Goal: Information Seeking & Learning: Learn about a topic

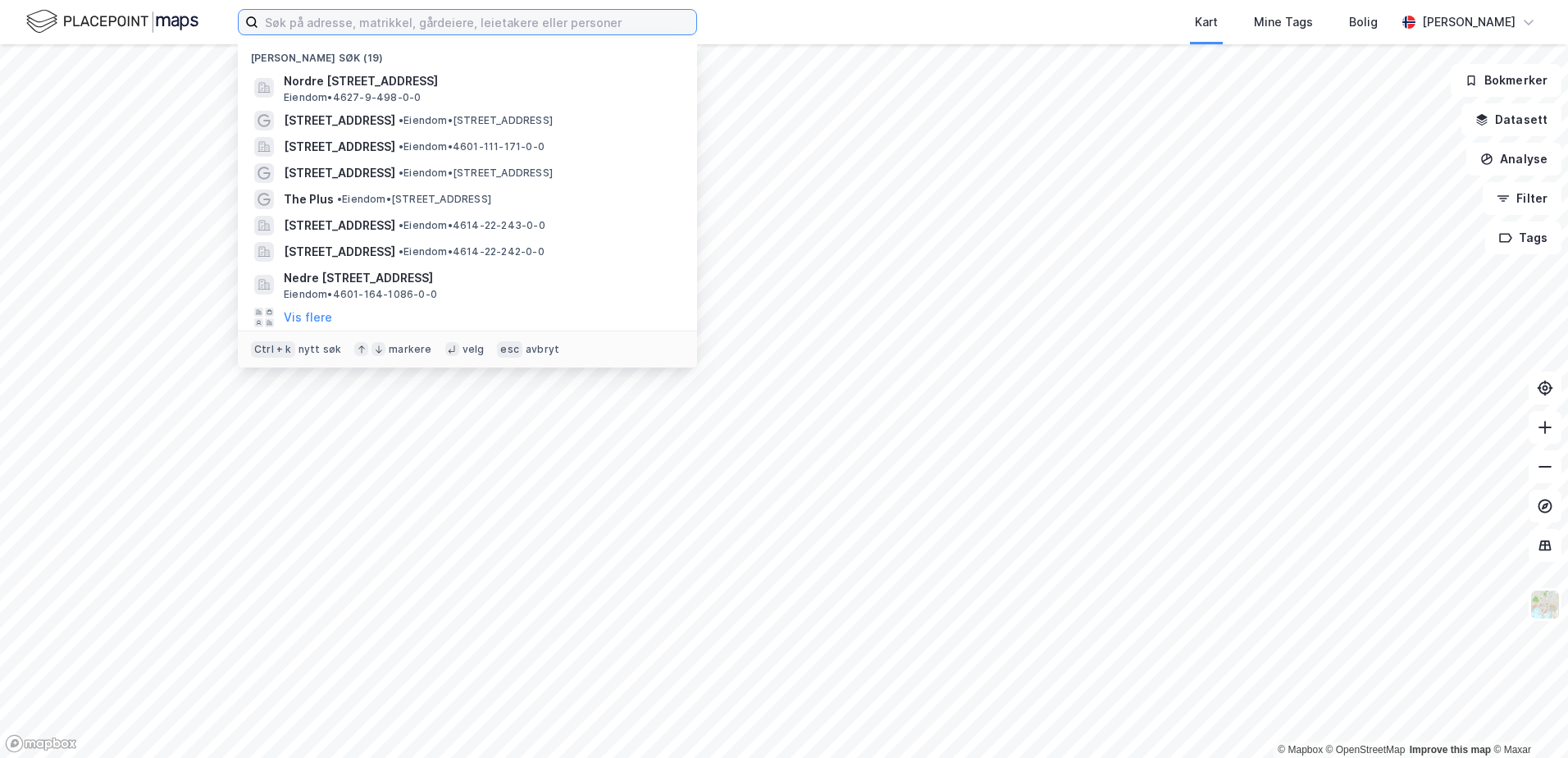
click at [341, 15] on input at bounding box center [477, 22] width 438 height 25
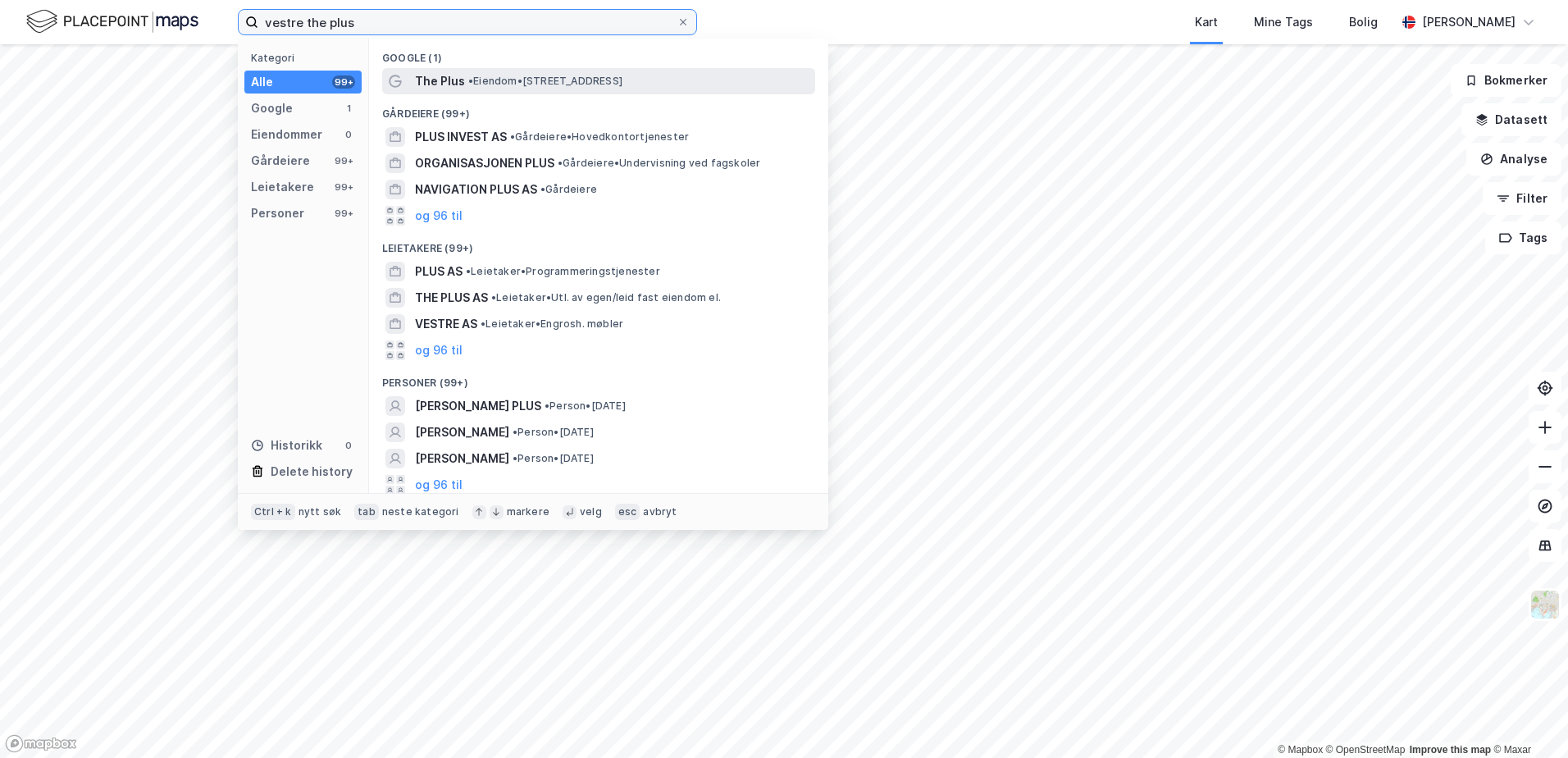
type input "vestre the plus"
click at [514, 72] on div "The Plus • Eiendom • [STREET_ADDRESS]" at bounding box center [613, 81] width 397 height 20
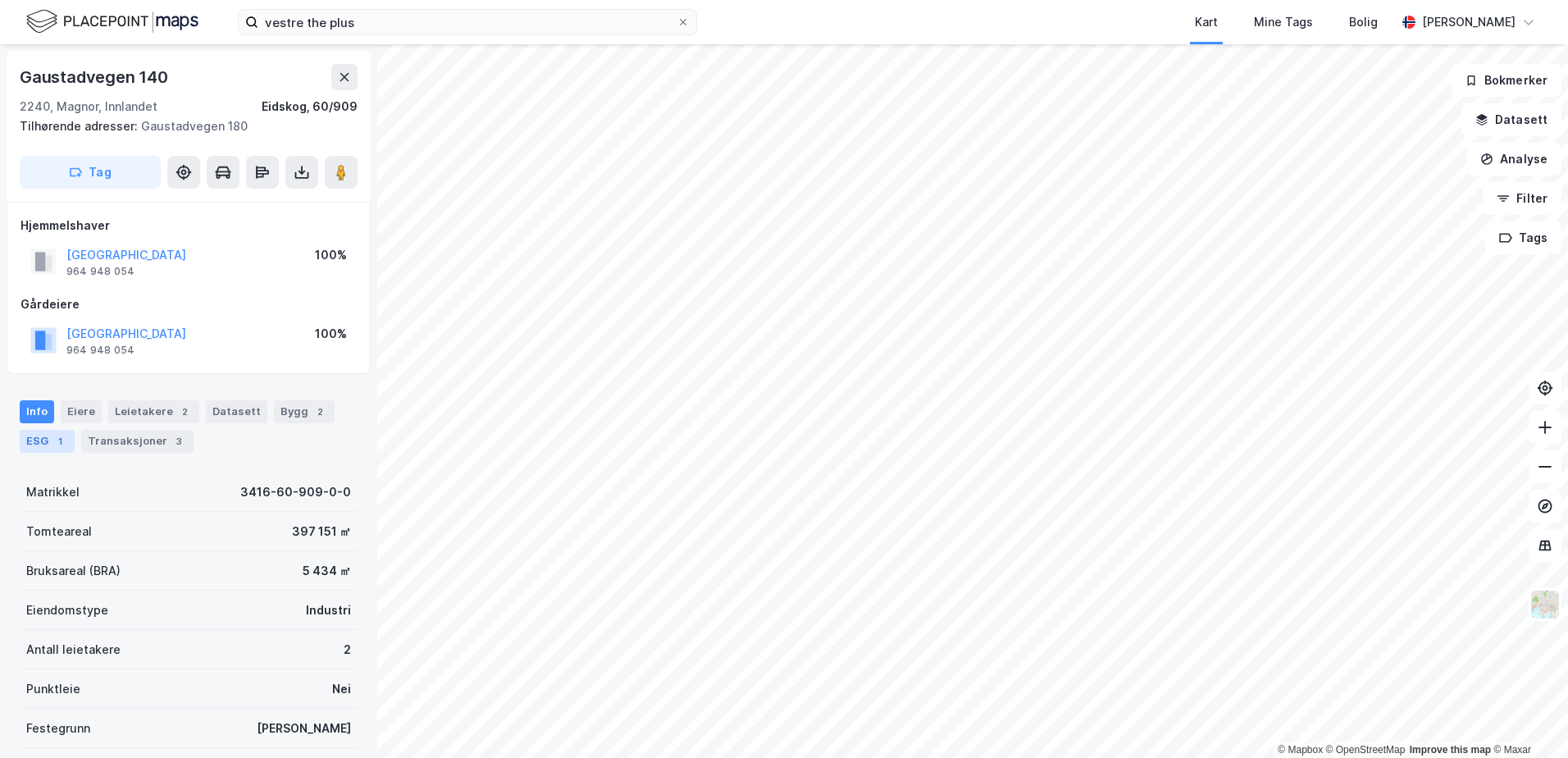
click at [56, 447] on div "1" at bounding box center [59, 441] width 16 height 16
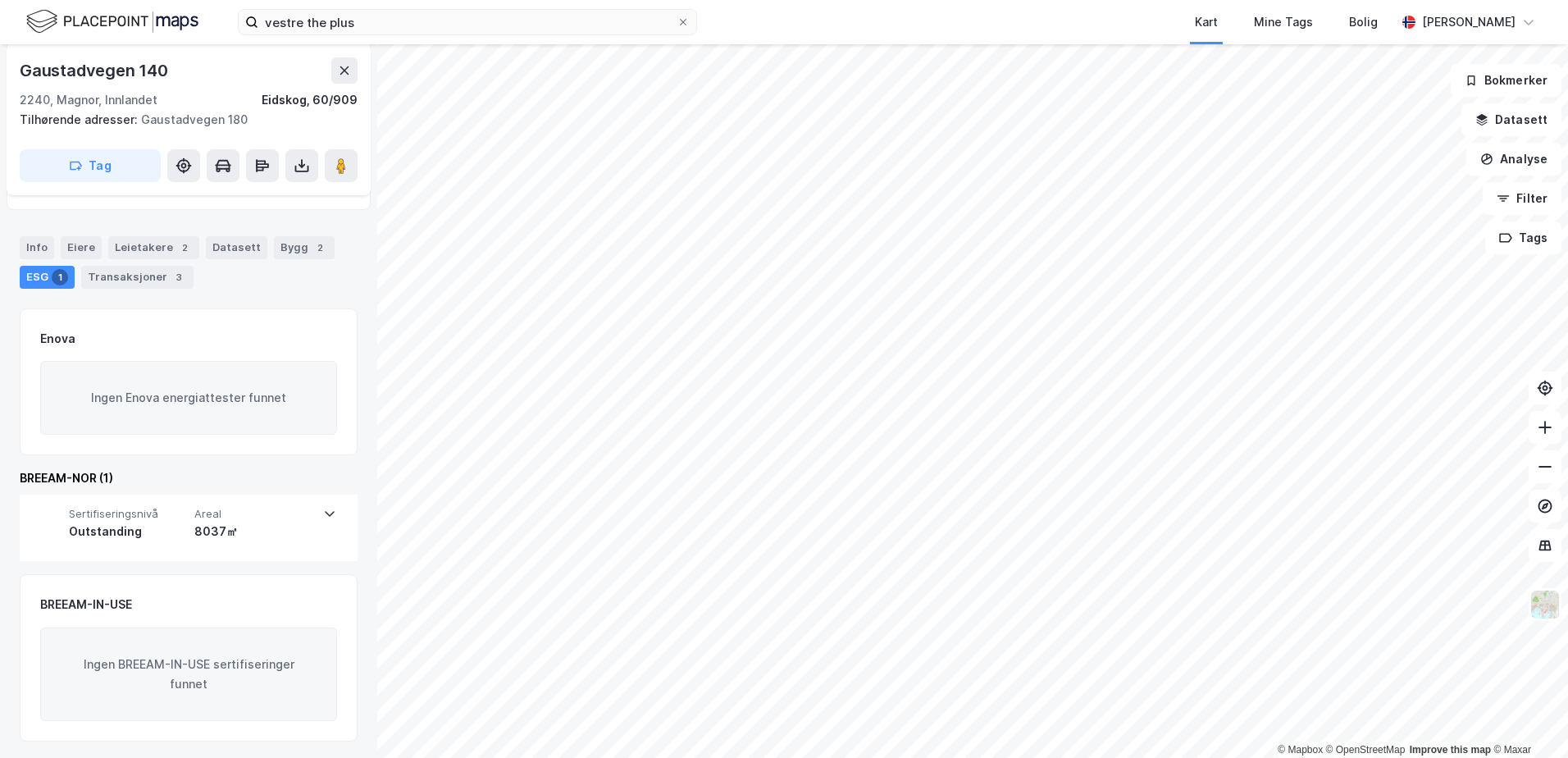
scroll to position [167, 0]
click at [330, 513] on icon at bounding box center [329, 510] width 13 height 13
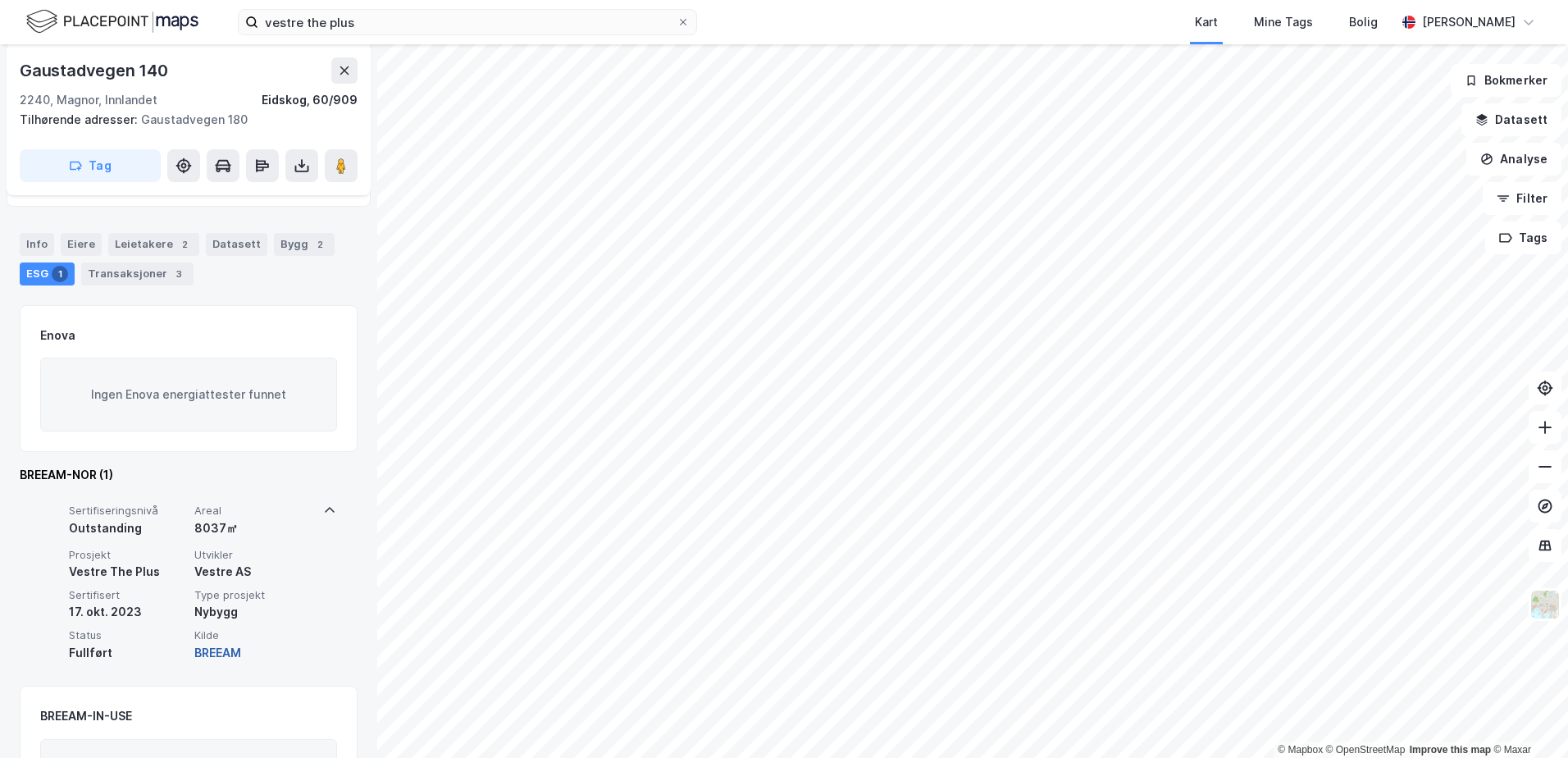
click at [234, 654] on button "BREEAM" at bounding box center [217, 653] width 47 height 20
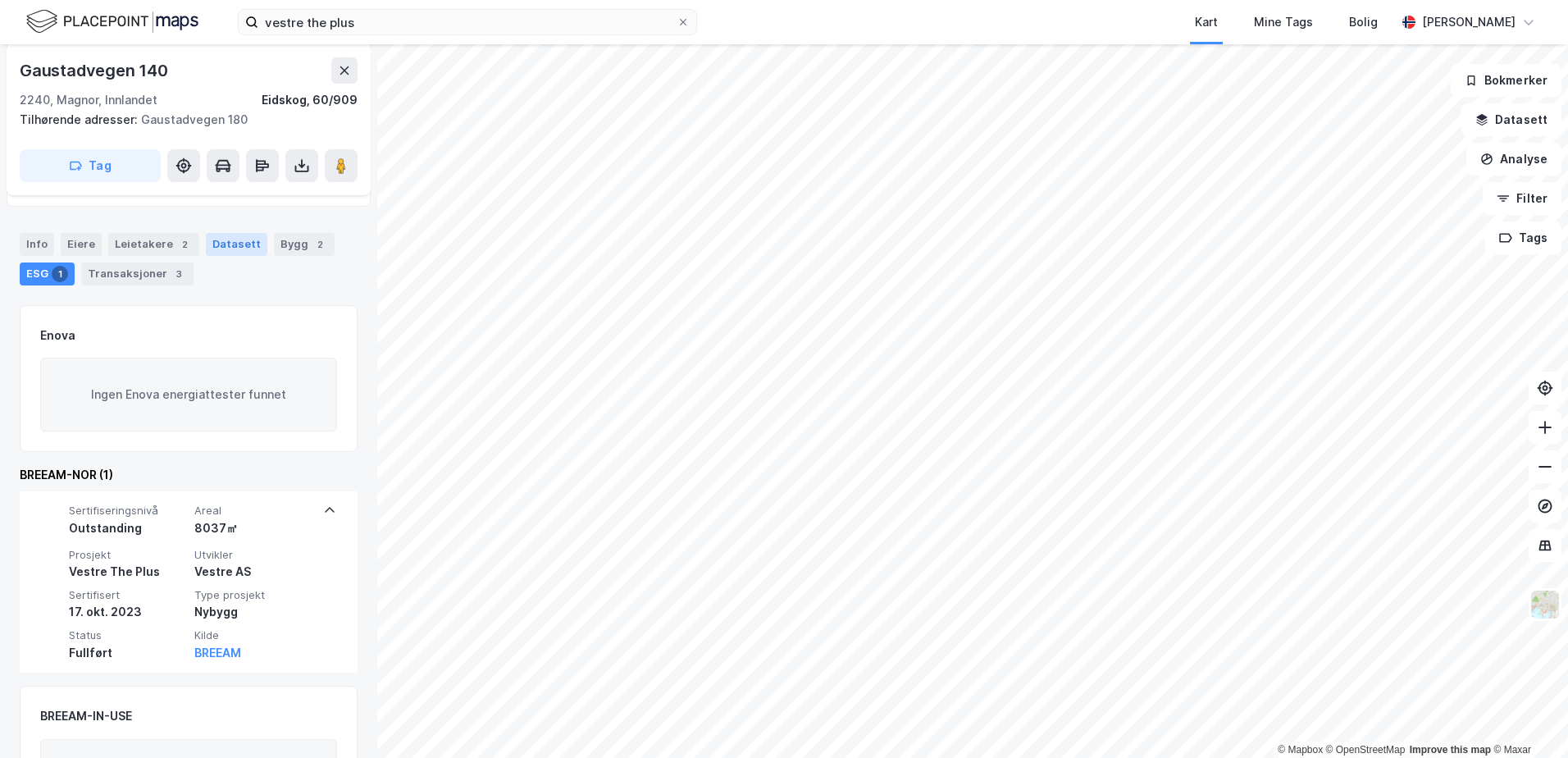
click at [223, 246] on div "Datasett" at bounding box center [236, 244] width 61 height 23
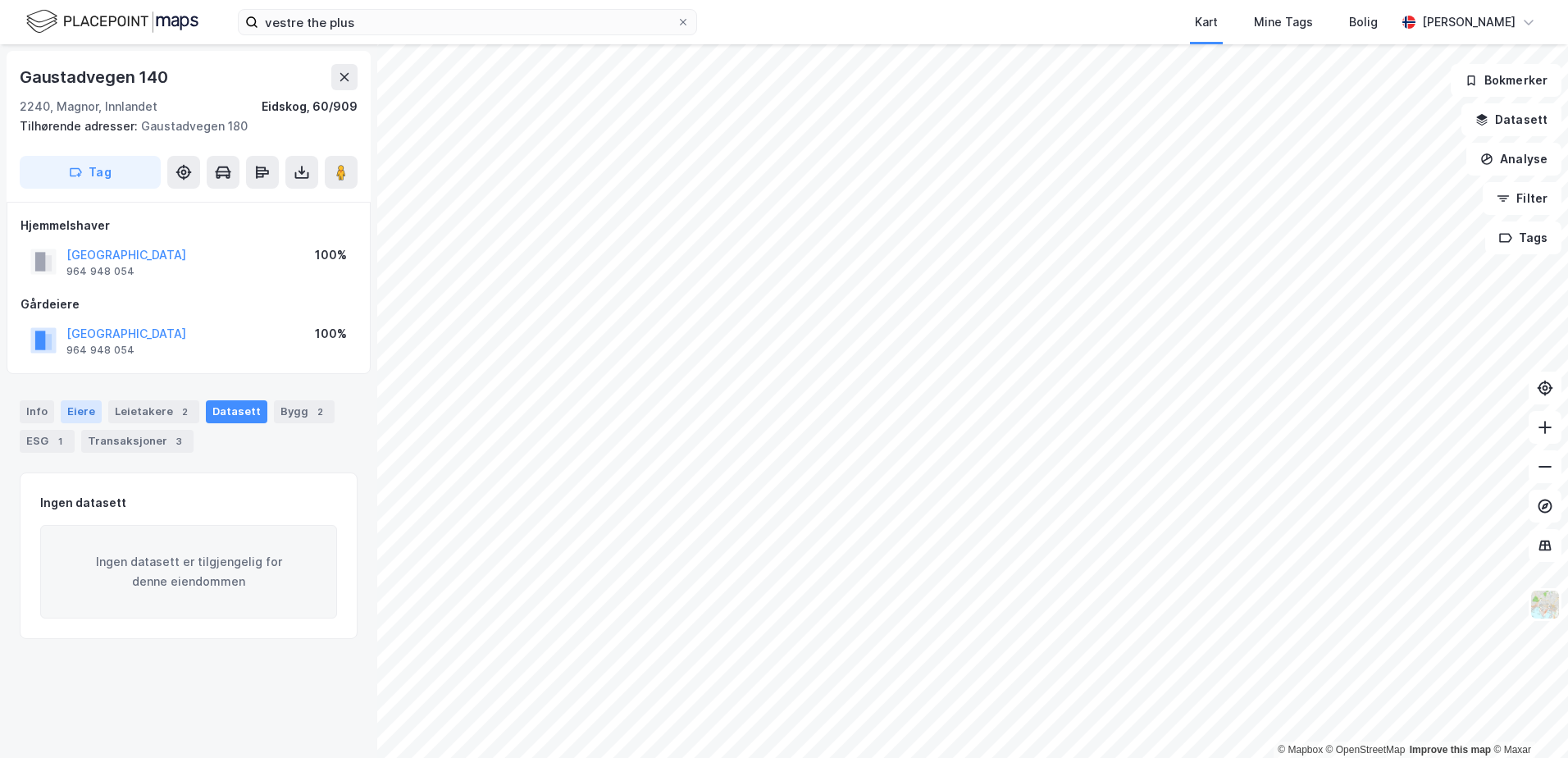
click at [90, 408] on div "Eiere" at bounding box center [81, 411] width 41 height 23
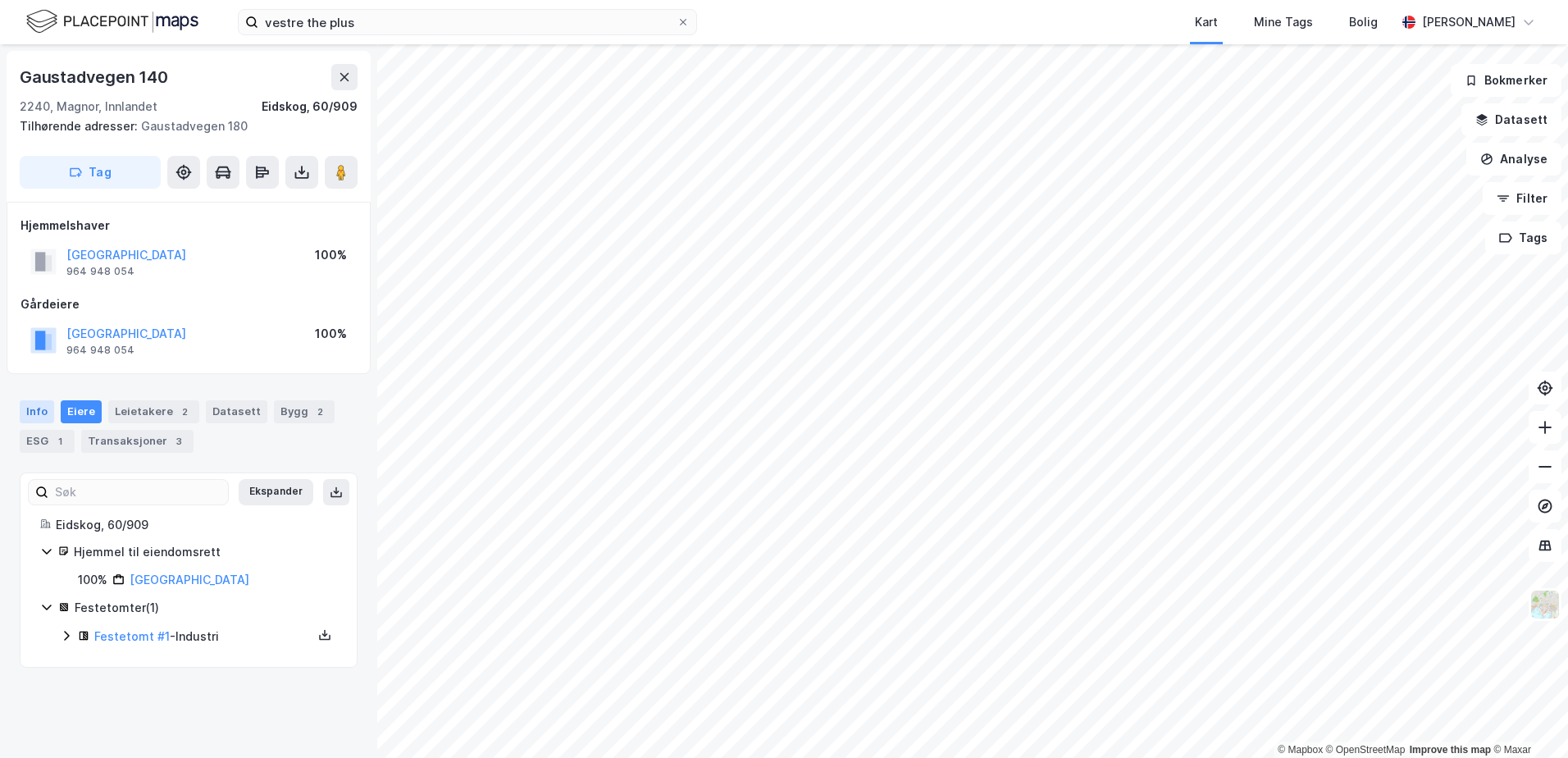
click at [39, 414] on div "Info" at bounding box center [37, 411] width 35 height 23
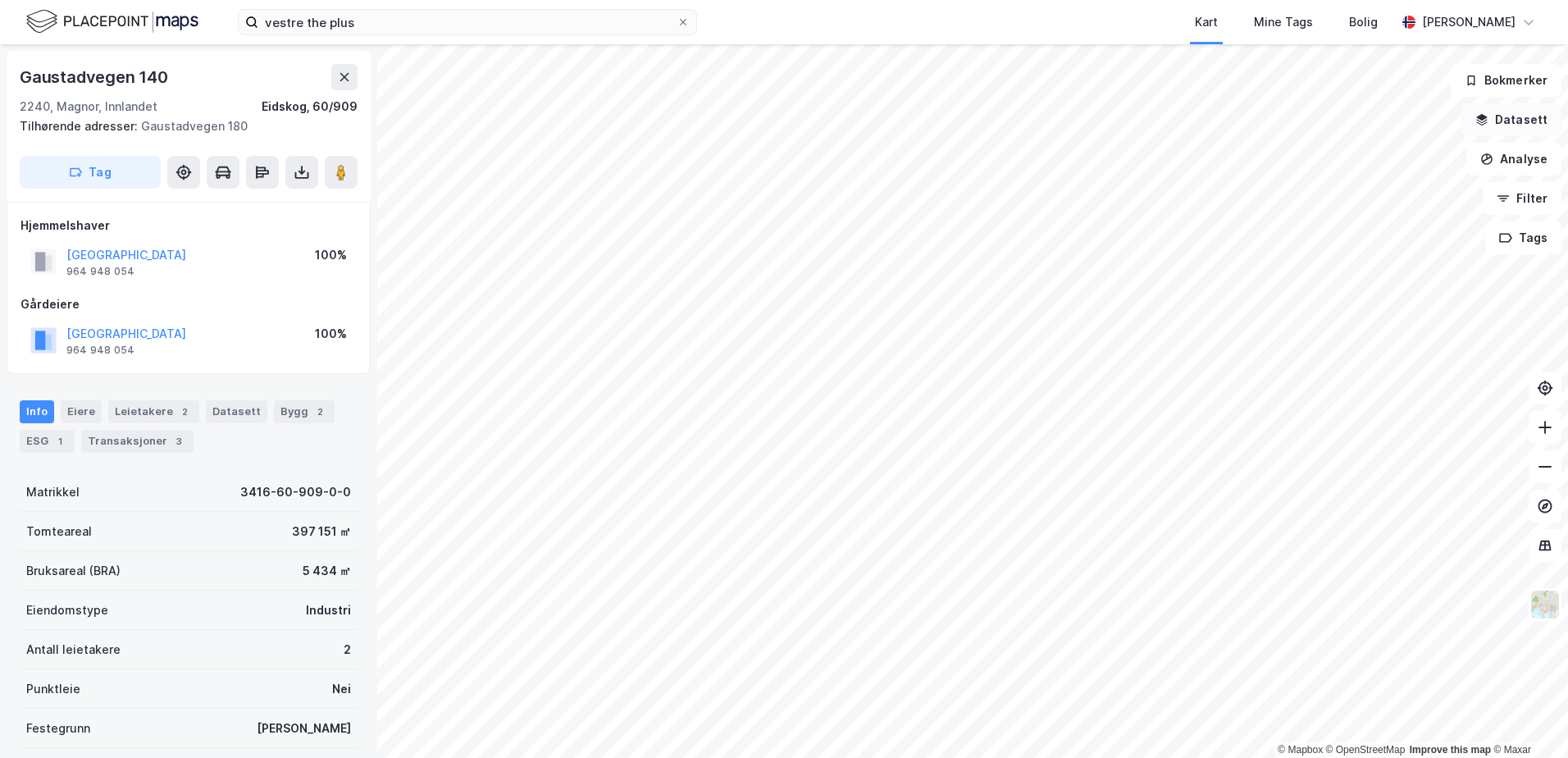
click at [1526, 116] on button "Datasett" at bounding box center [1512, 120] width 100 height 33
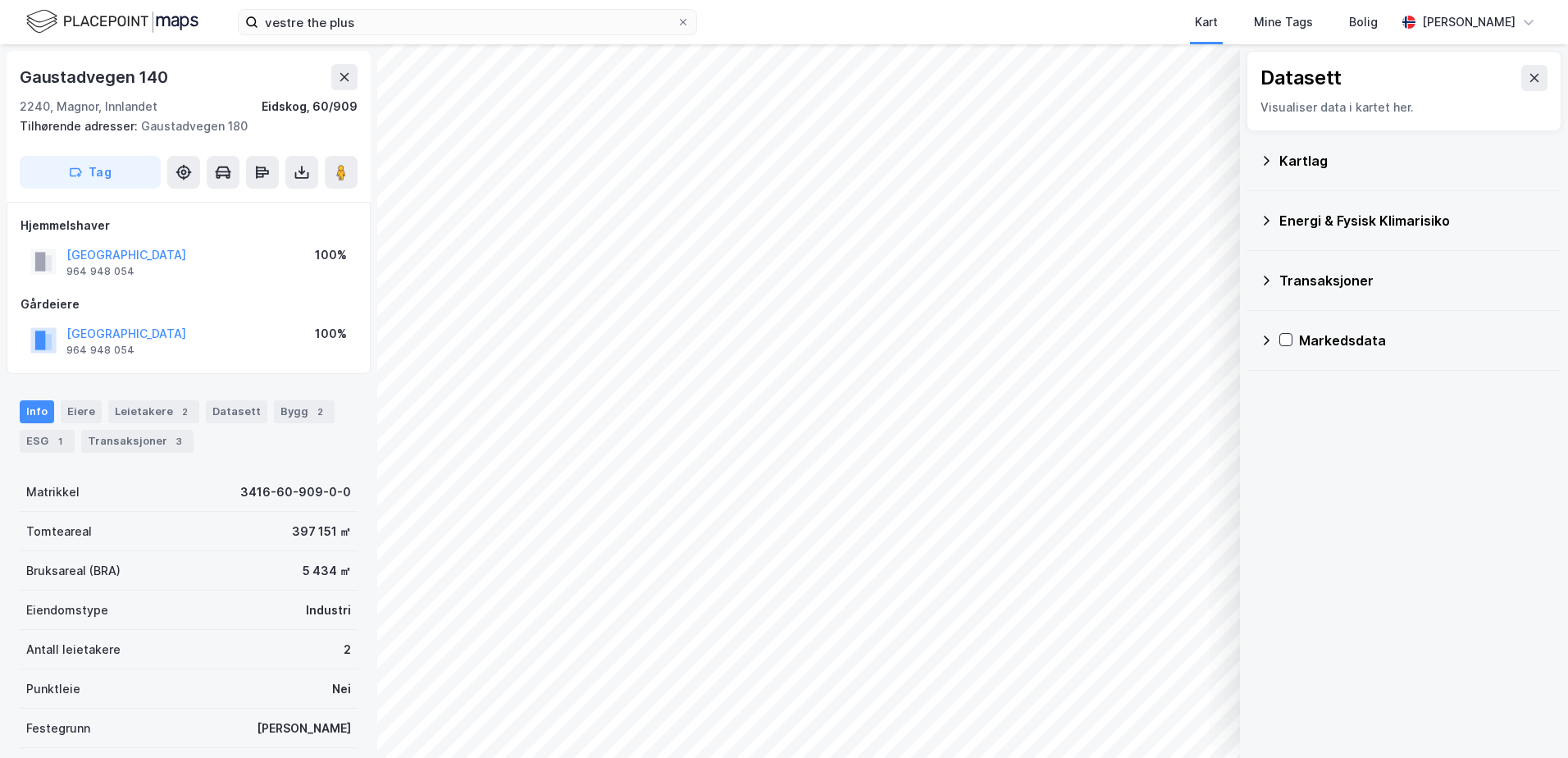
click at [1435, 214] on div "Energi & Fysisk Klimarisiko" at bounding box center [1413, 220] width 269 height 20
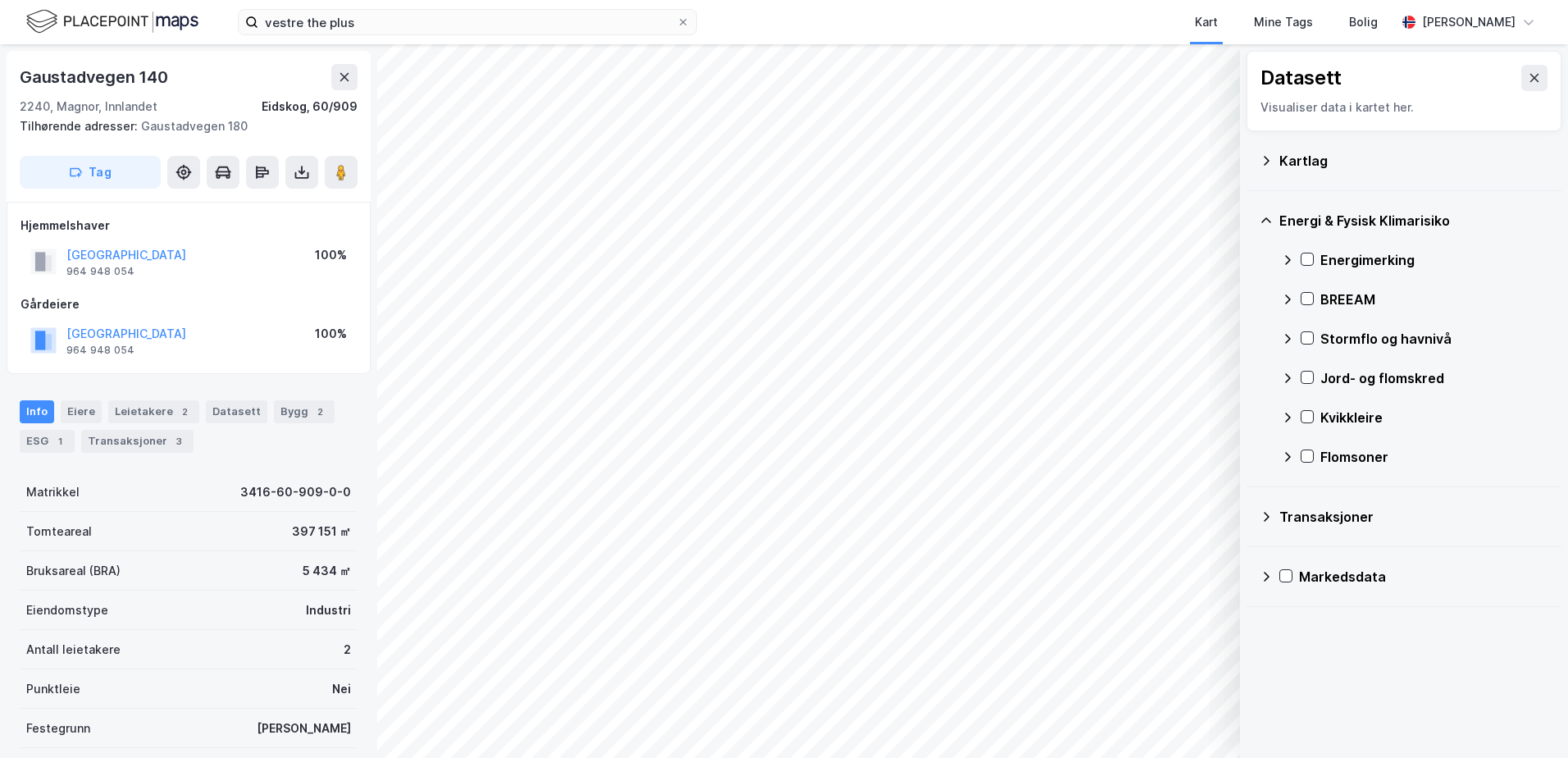
click at [1398, 260] on div "Energimerking" at bounding box center [1435, 260] width 228 height 20
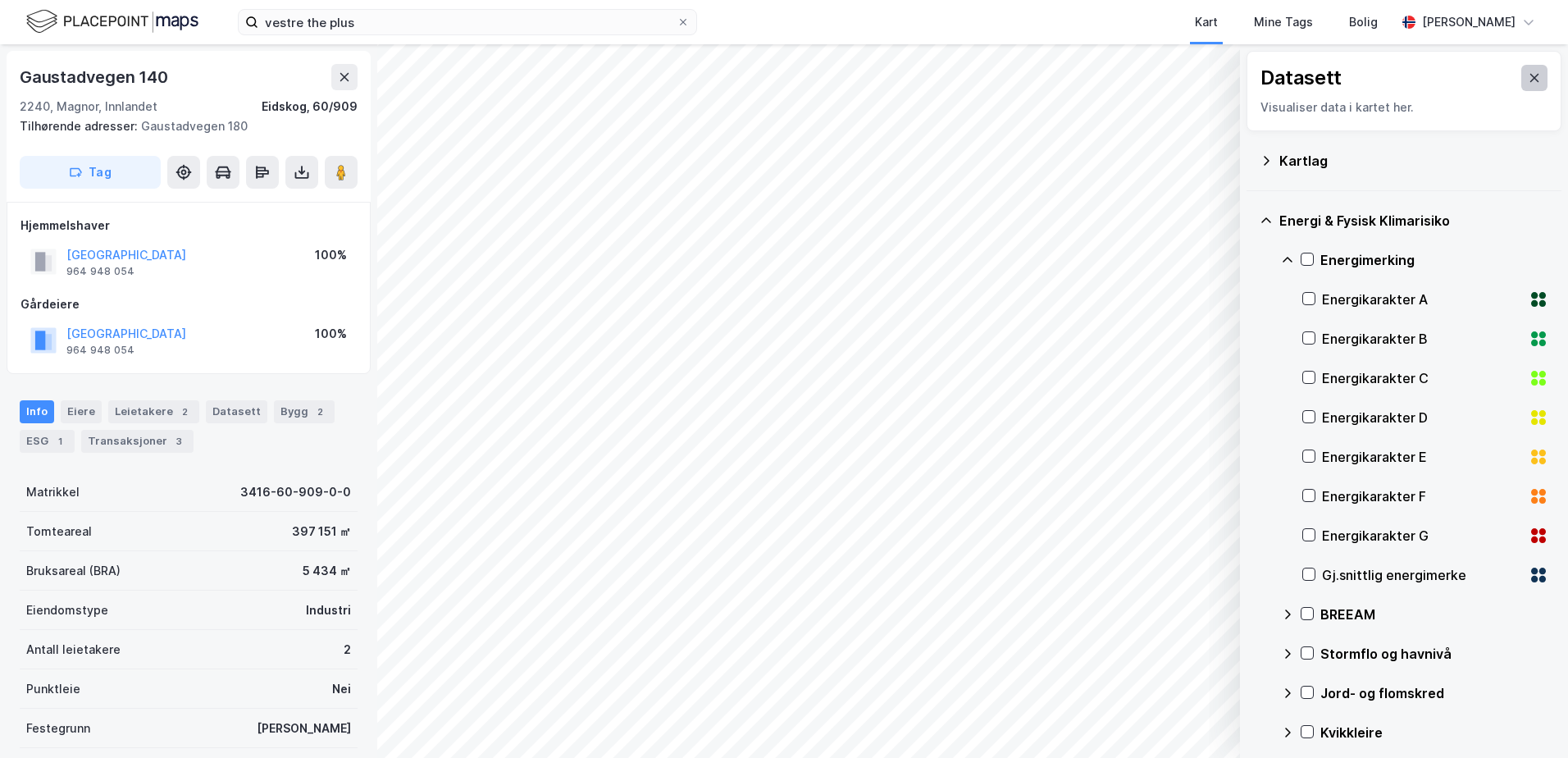
click at [1530, 83] on button at bounding box center [1534, 77] width 26 height 26
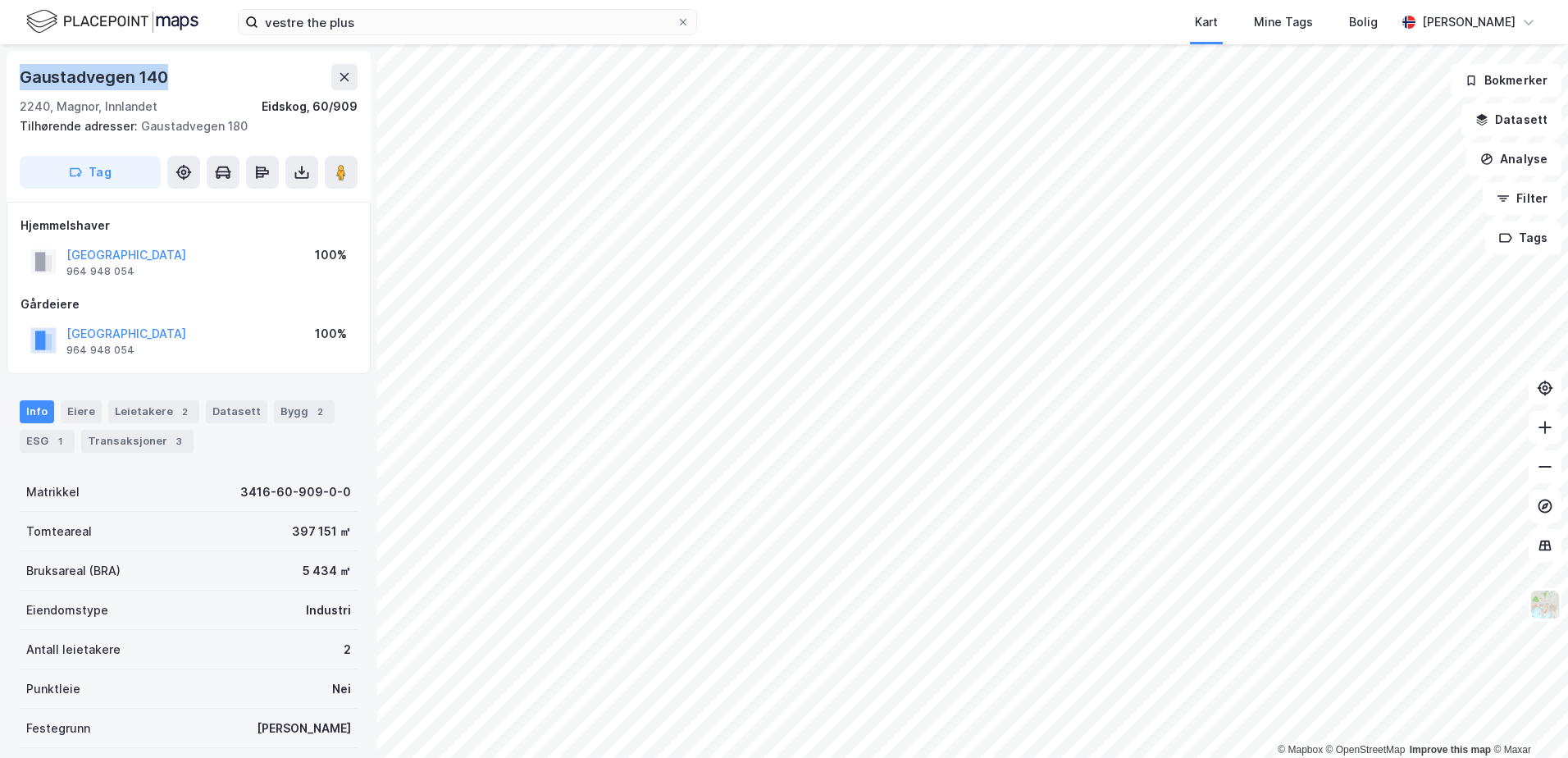
drag, startPoint x: 102, startPoint y: 73, endPoint x: 10, endPoint y: 76, distance: 92.0
click at [10, 76] on div "[STREET_ADDRESS] Tilhørende adresser: Gaustadvegen 180 Tag" at bounding box center [189, 127] width 364 height 151
copy div "Gaustadvegen 140"
